Goal: Task Accomplishment & Management: Complete application form

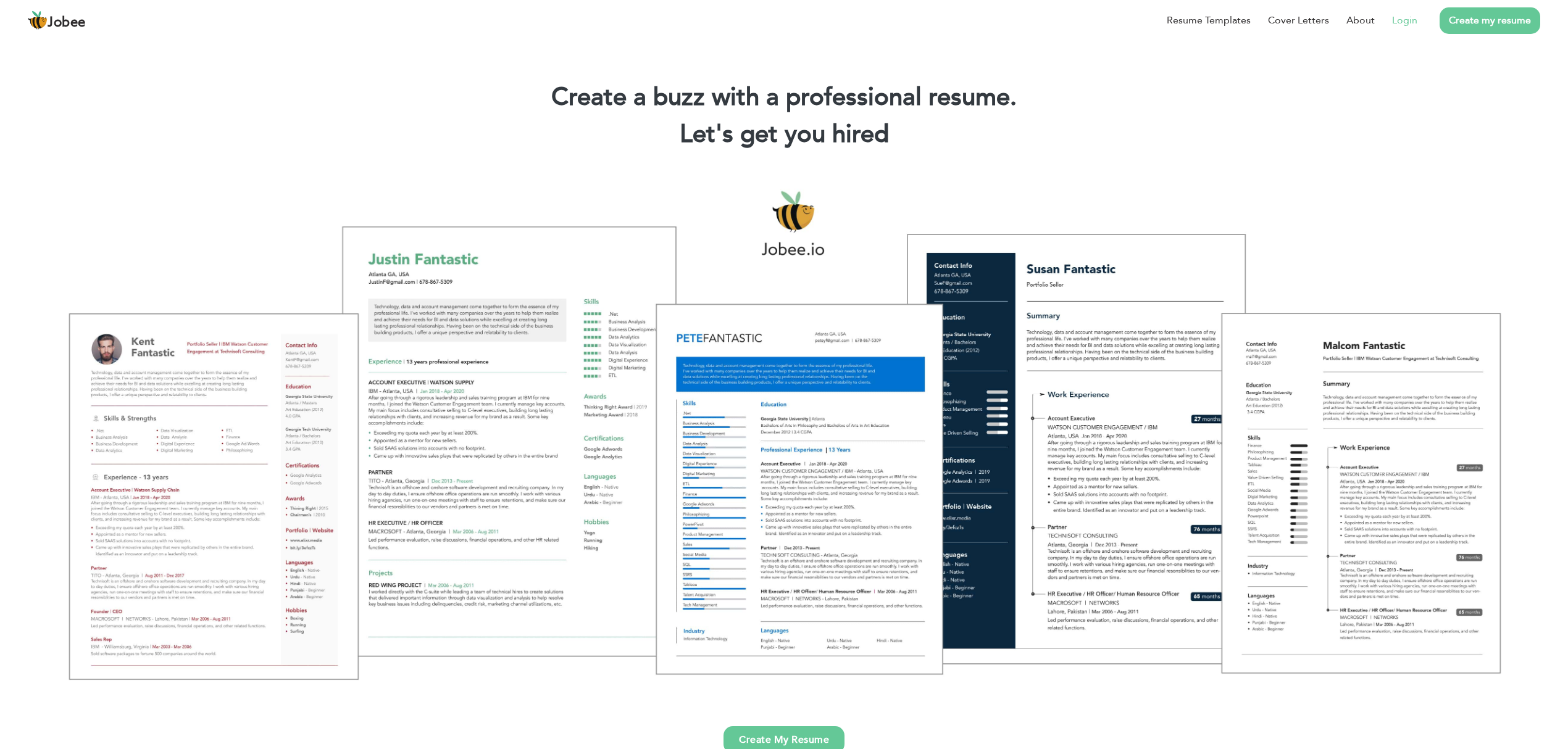
click at [1406, 15] on link "Login" at bounding box center [1405, 20] width 26 height 15
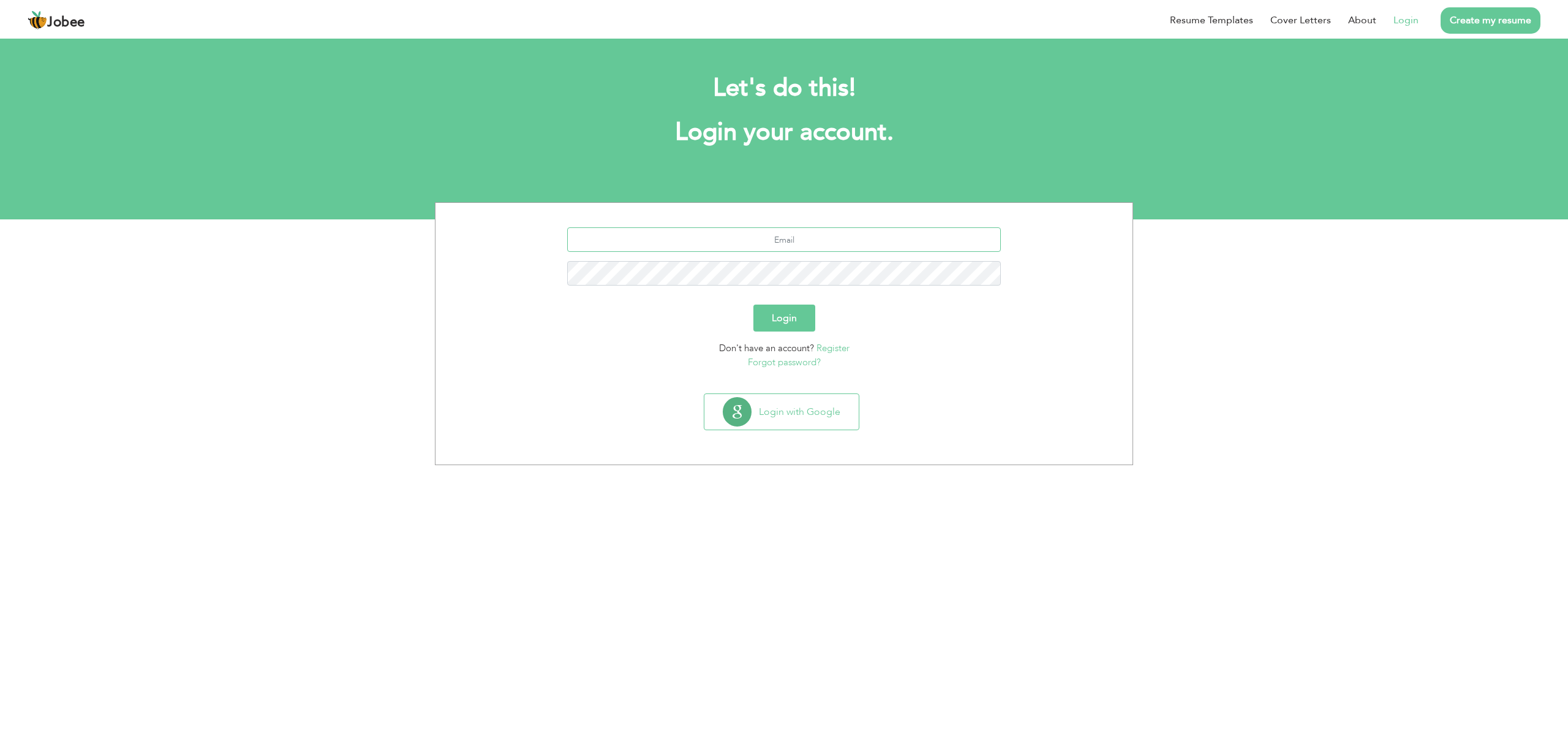
click at [772, 248] on input "text" at bounding box center [784, 239] width 434 height 25
type input "[EMAIL_ADDRESS][DOMAIN_NAME]"
click at [754, 304] on button "Login" at bounding box center [785, 318] width 62 height 27
click at [794, 329] on button "Login" at bounding box center [785, 318] width 62 height 27
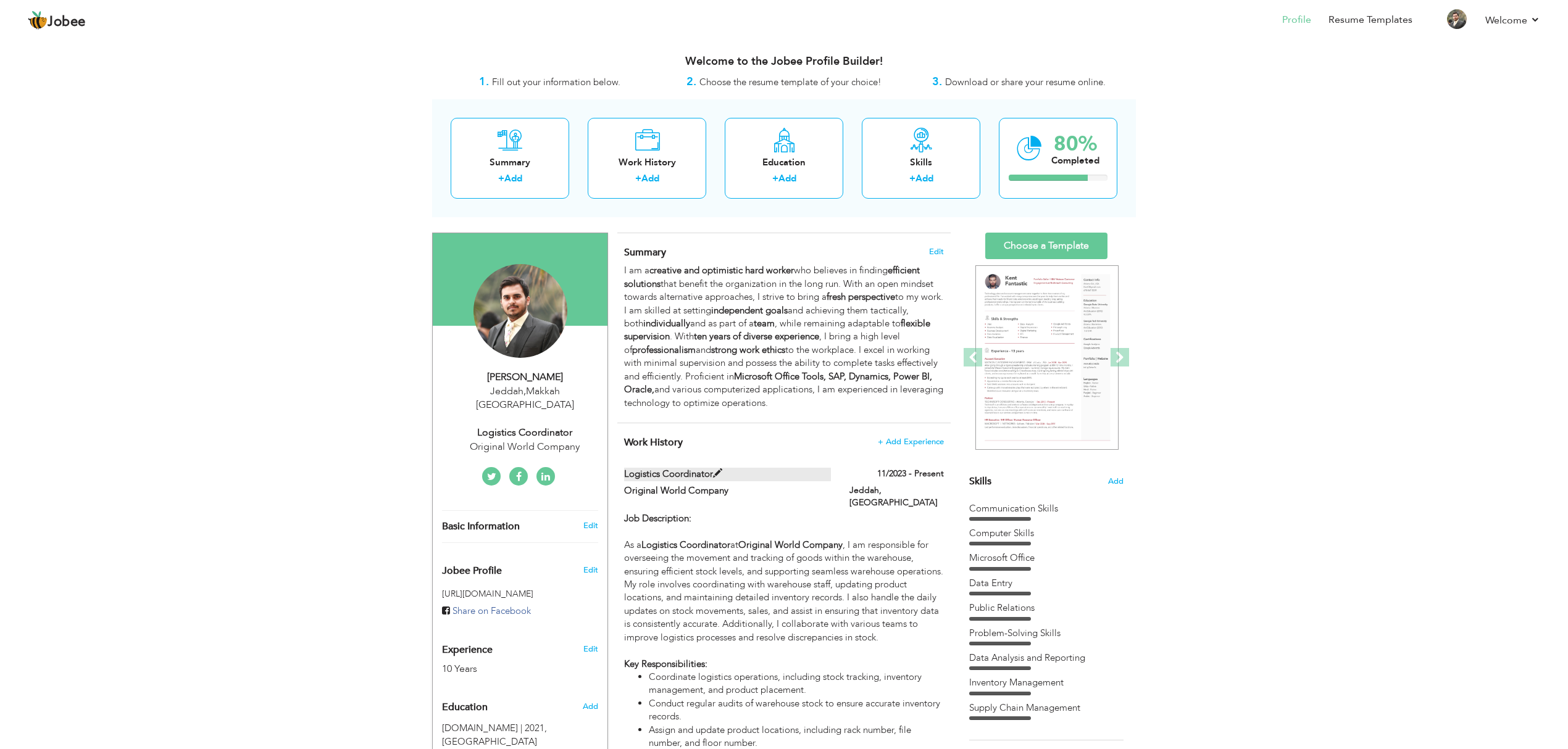
click at [722, 476] on label "Logistics Coordinator" at bounding box center [728, 474] width 207 height 13
type input "Logistics Coordinator"
type input "Original World Company"
type input "11/2023"
type input "[GEOGRAPHIC_DATA]"
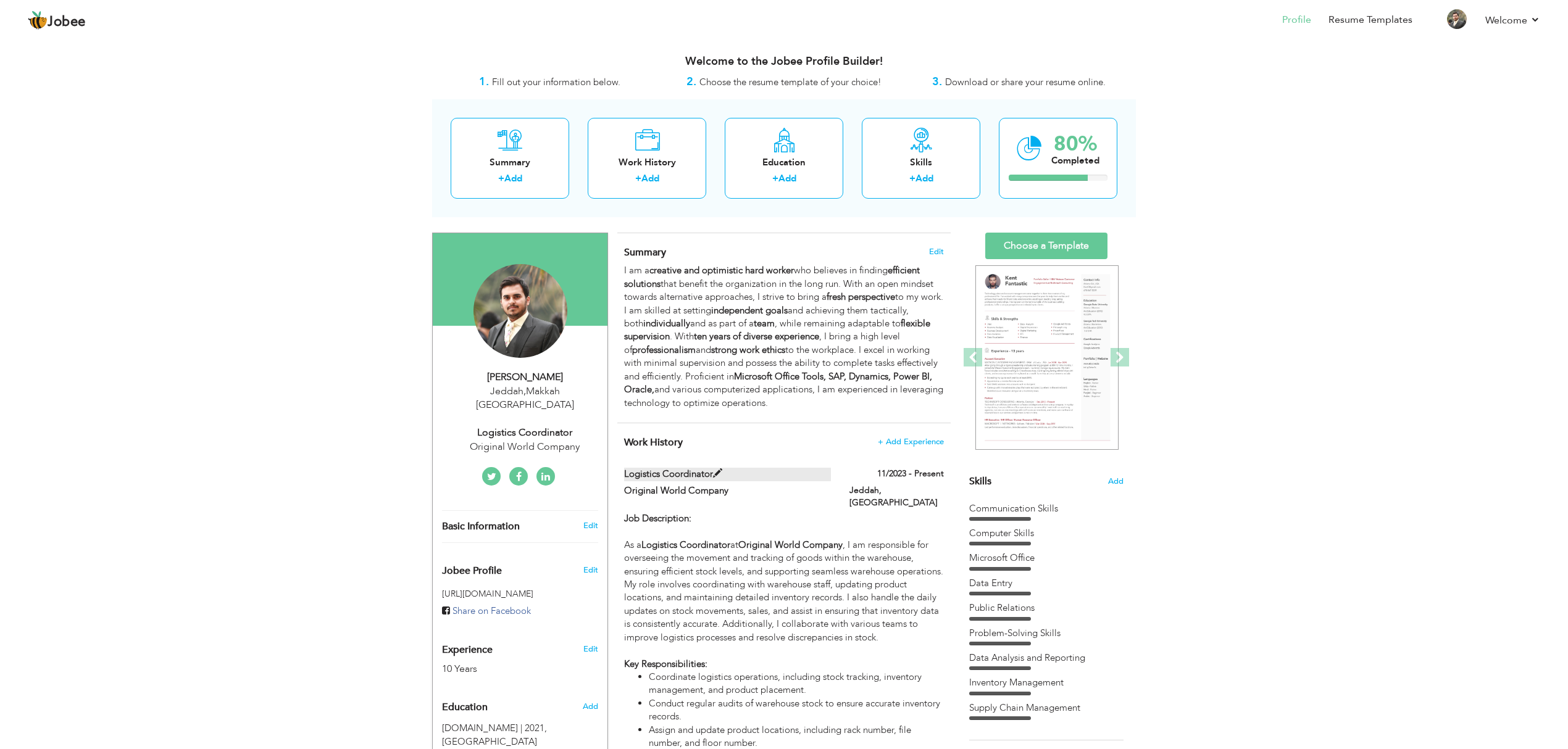
type input "Jeddah"
checkbox input "true"
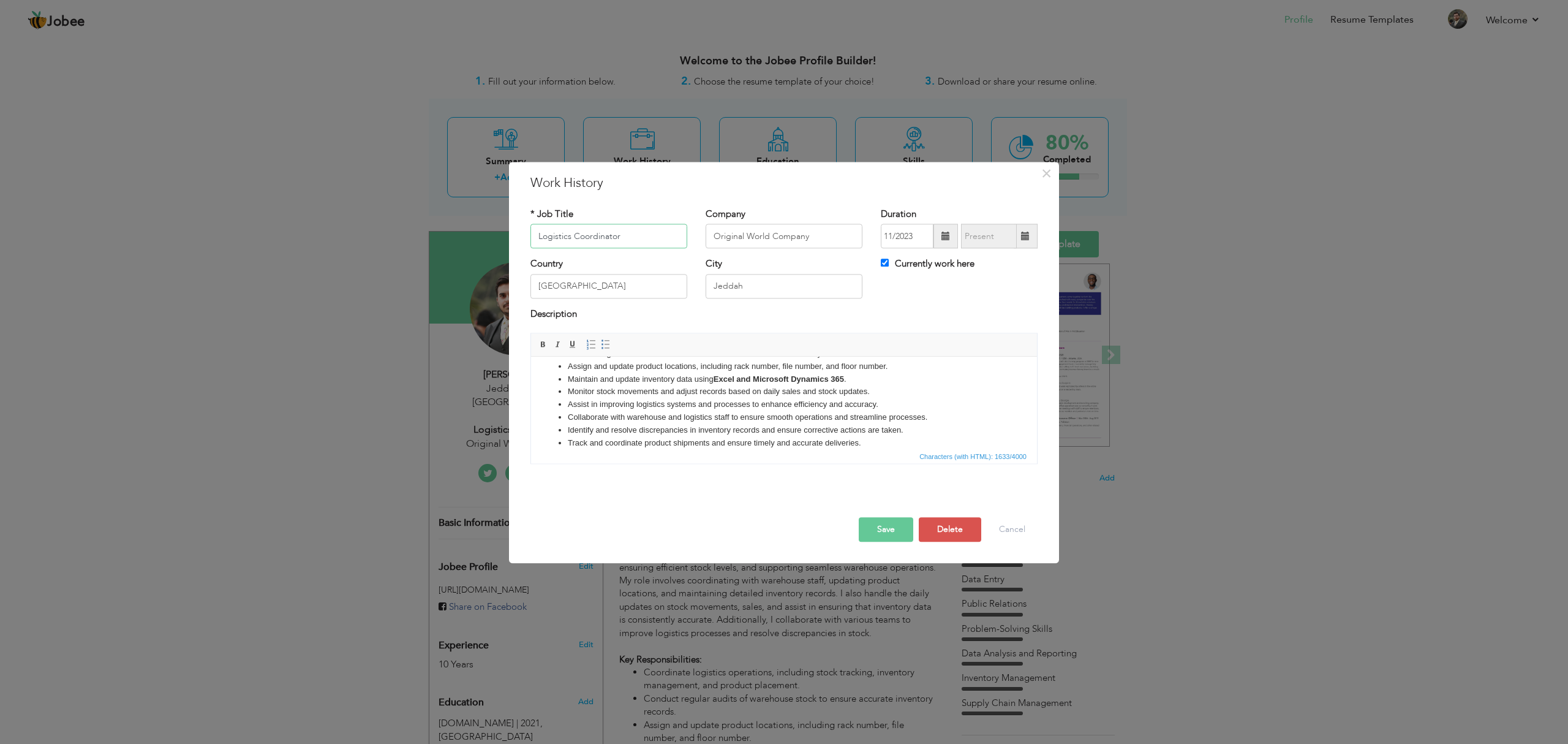
scroll to position [170, 0]
click at [782, 369] on strong "Excel and Microsoft Dynamics 365" at bounding box center [778, 367] width 131 height 10
click at [784, 390] on span "Copy" at bounding box center [816, 393] width 63 height 15
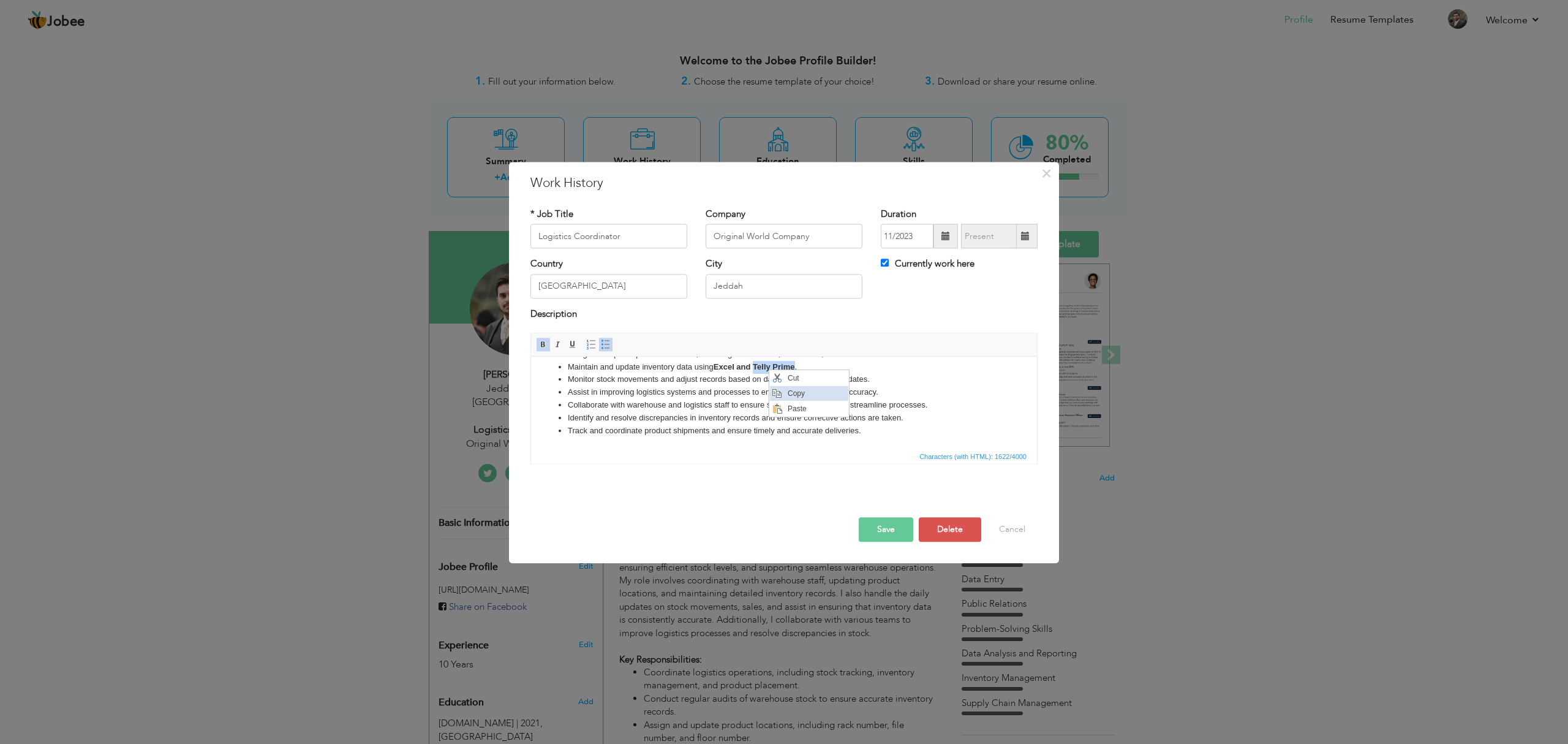
copy strong "Telly Prime"
click at [764, 372] on li "Maintain and update inventory data using Excel and Telly Prime ." at bounding box center [784, 368] width 432 height 13
click at [890, 545] on div "Save Save and Continue Delete Cancel" at bounding box center [784, 517] width 526 height 69
click at [889, 533] on button "Save" at bounding box center [886, 530] width 55 height 25
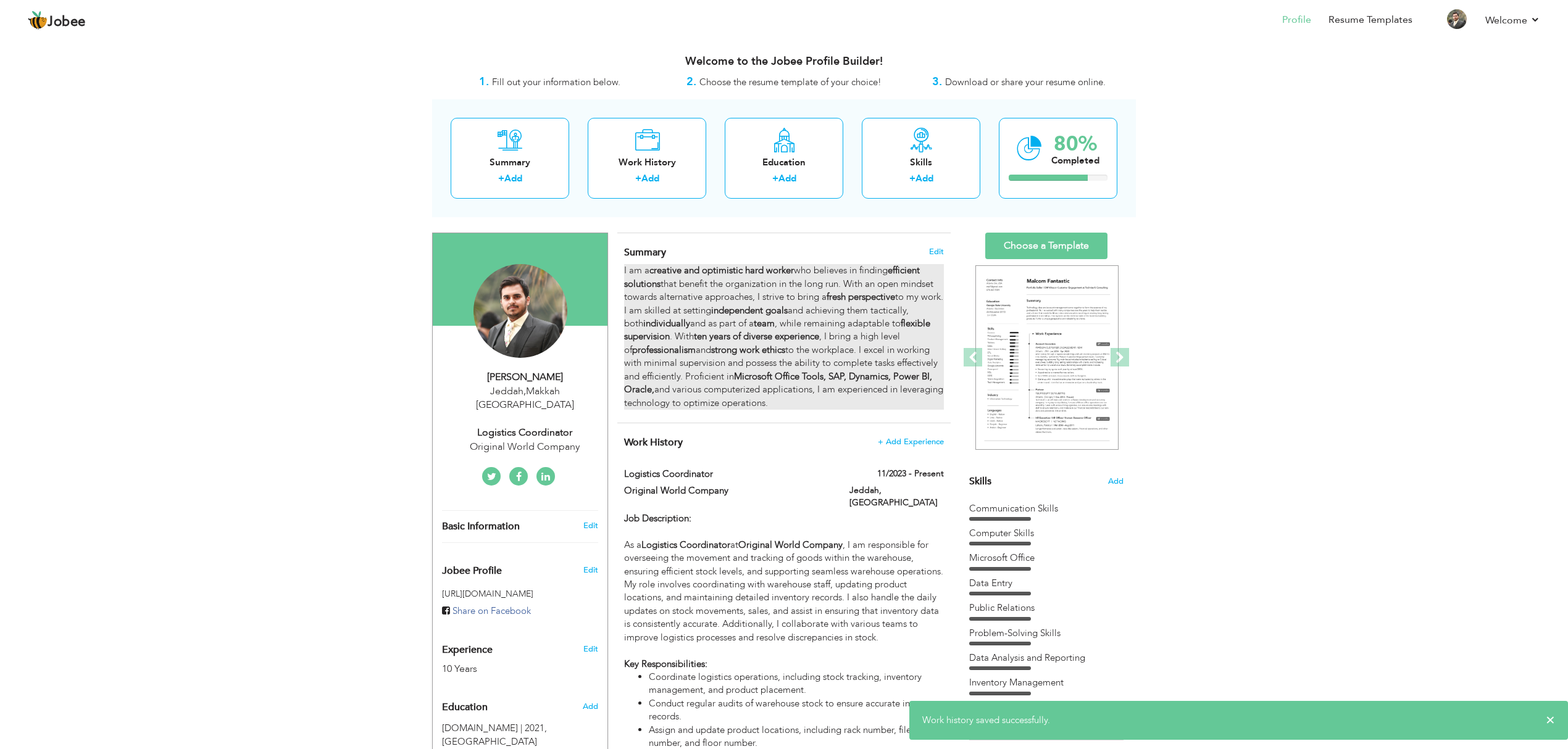
click at [768, 323] on strong "team" at bounding box center [764, 323] width 21 height 12
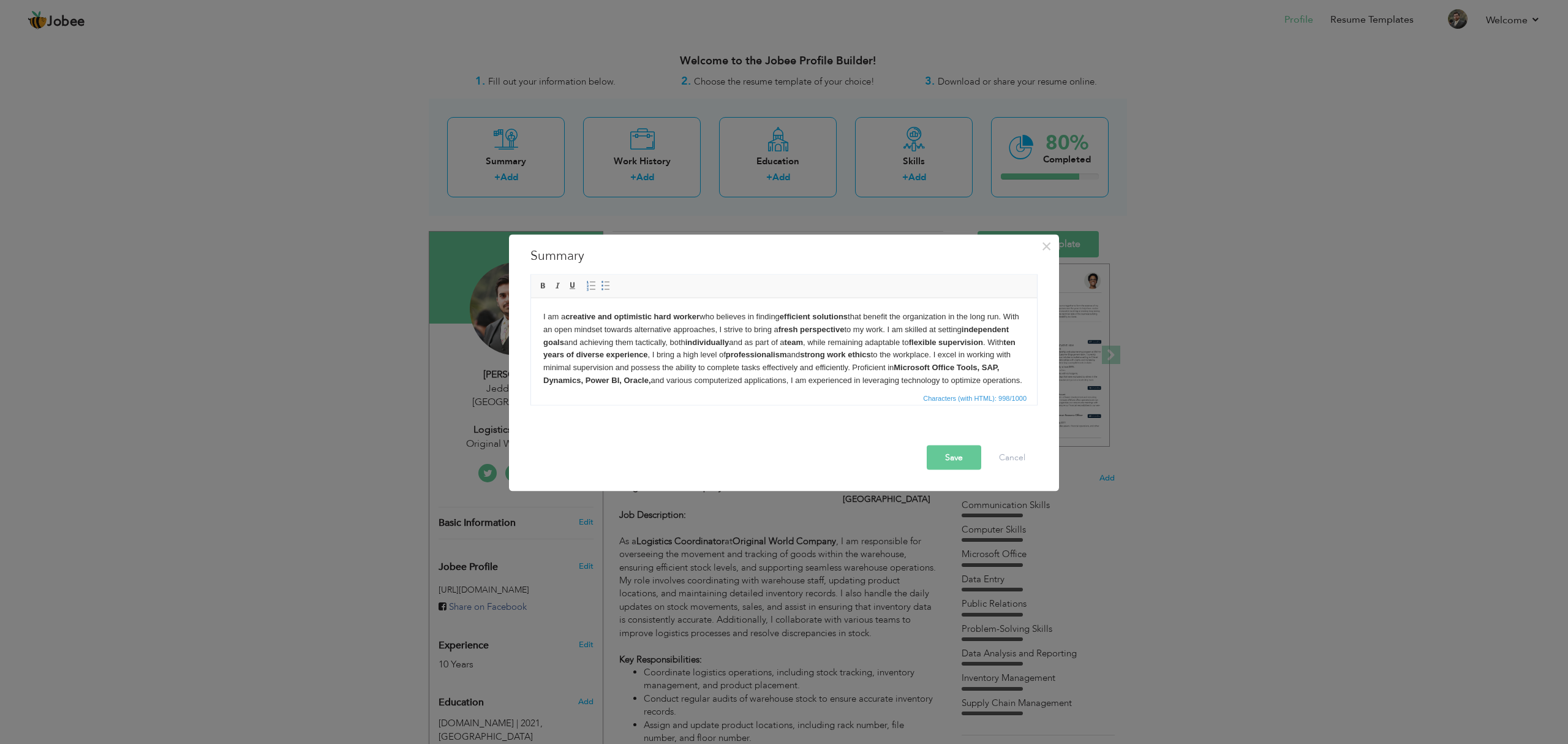
click at [637, 380] on strong "Microsoft Office Tools, SAP, Dynamics, Power BI, Oracle," at bounding box center [771, 373] width 456 height 22
click at [639, 383] on strong "Microsoft Office Tools, SAP, Dynamics, Power BI, Oracle," at bounding box center [771, 373] width 456 height 22
click at [649, 378] on strong "Microsoft Office Tools, TaSAP, Dynamics, Power BI, Oracle," at bounding box center [775, 373] width 465 height 22
click at [542, 287] on span at bounding box center [543, 286] width 10 height 10
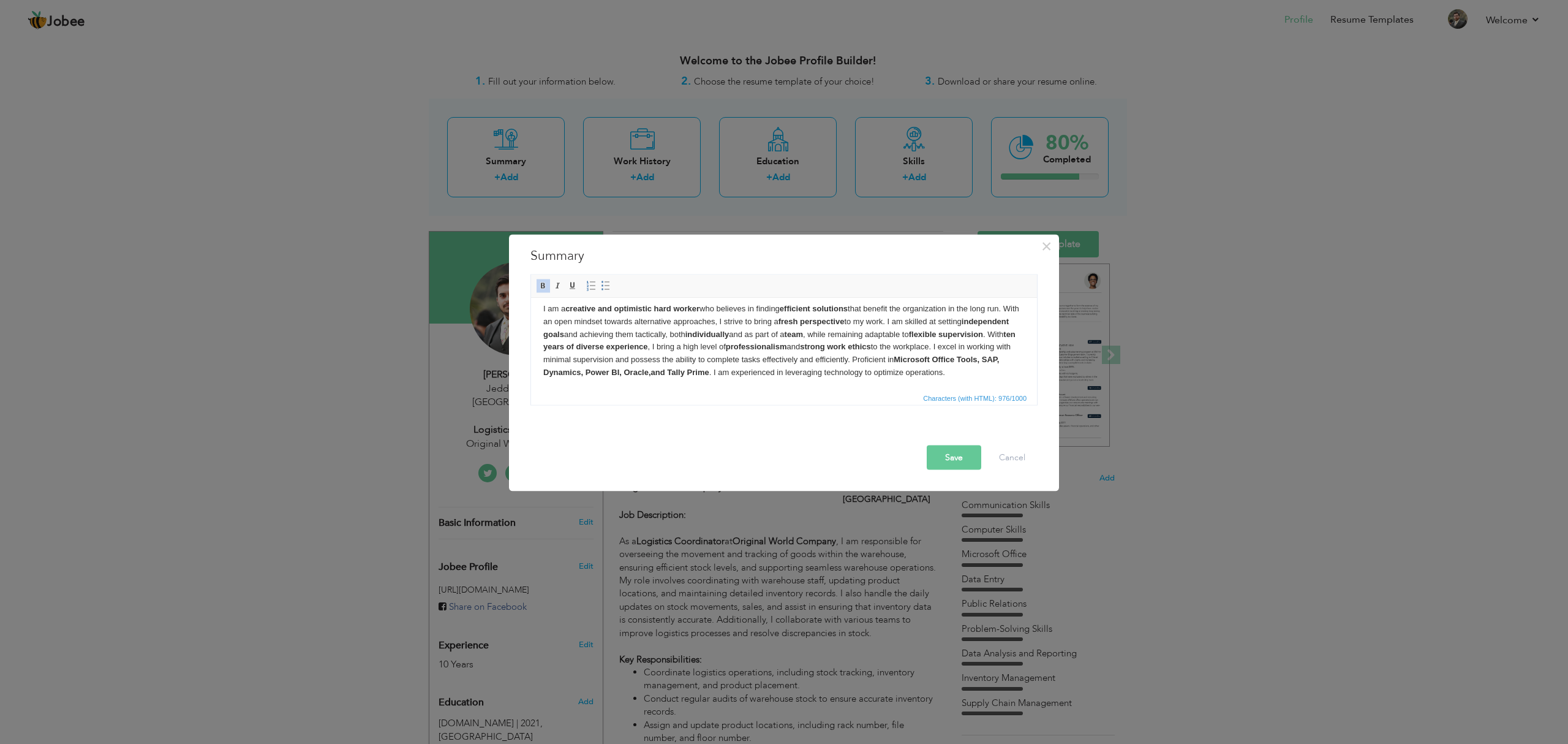
click at [935, 459] on button "Save" at bounding box center [953, 457] width 55 height 25
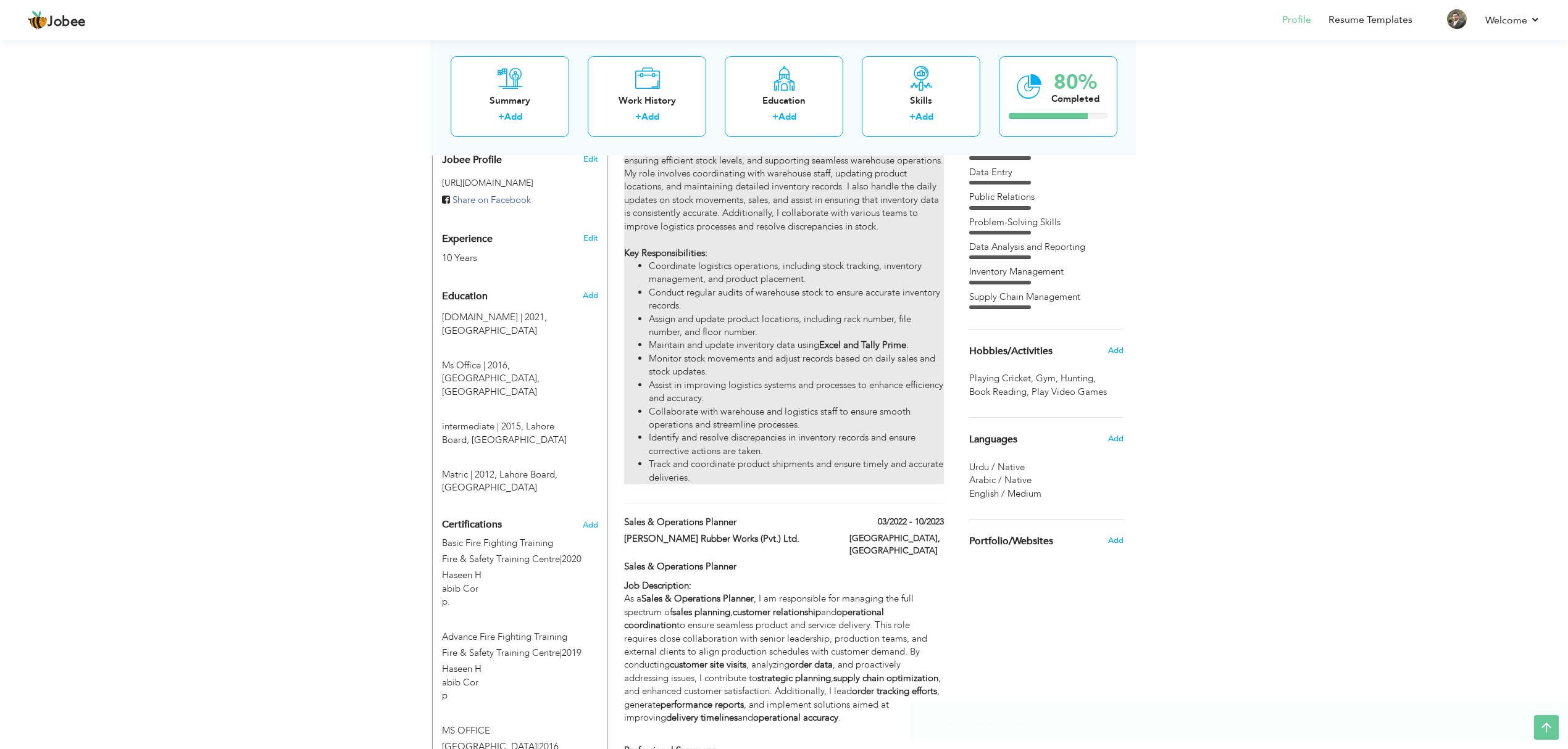
scroll to position [82, 0]
